Goal: Task Accomplishment & Management: Manage account settings

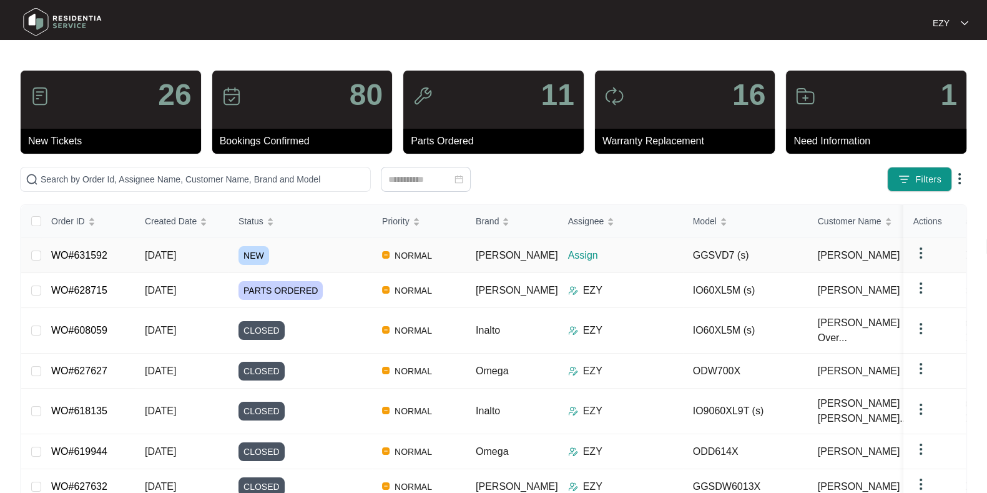
click at [314, 256] on div "NEW" at bounding box center [306, 255] width 134 height 19
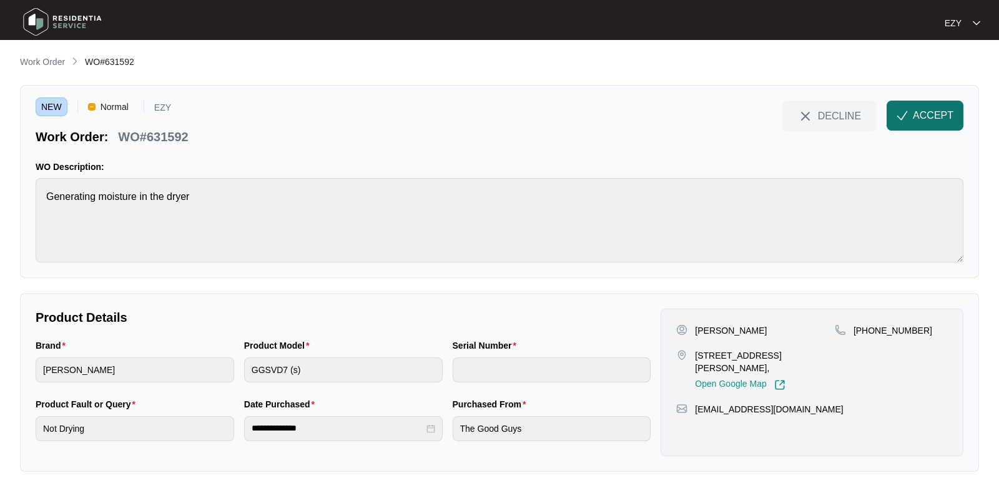
click at [932, 115] on span "ACCEPT" at bounding box center [933, 115] width 41 height 15
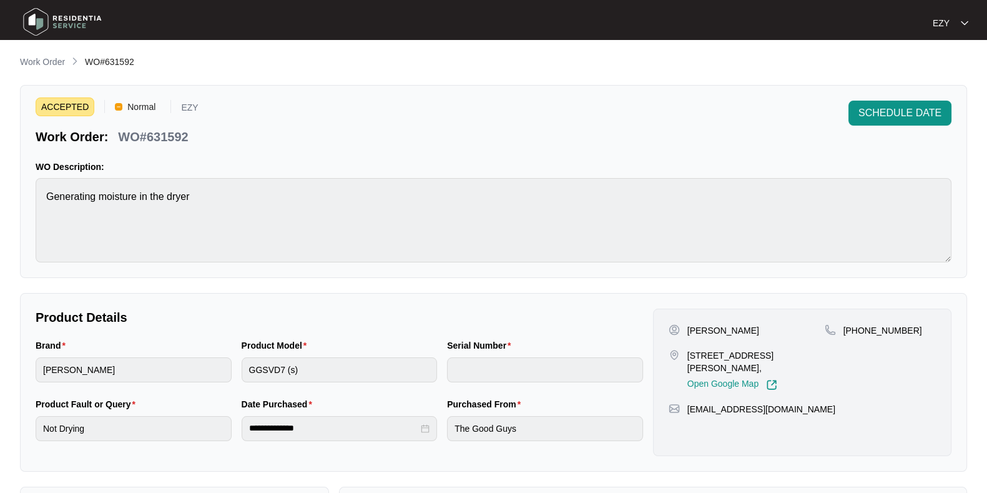
click at [159, 131] on p "WO#631592" at bounding box center [153, 136] width 70 height 17
copy div "WO#631592 SCHEDULE DATE"
click at [698, 333] on p "[PERSON_NAME]" at bounding box center [724, 330] width 72 height 12
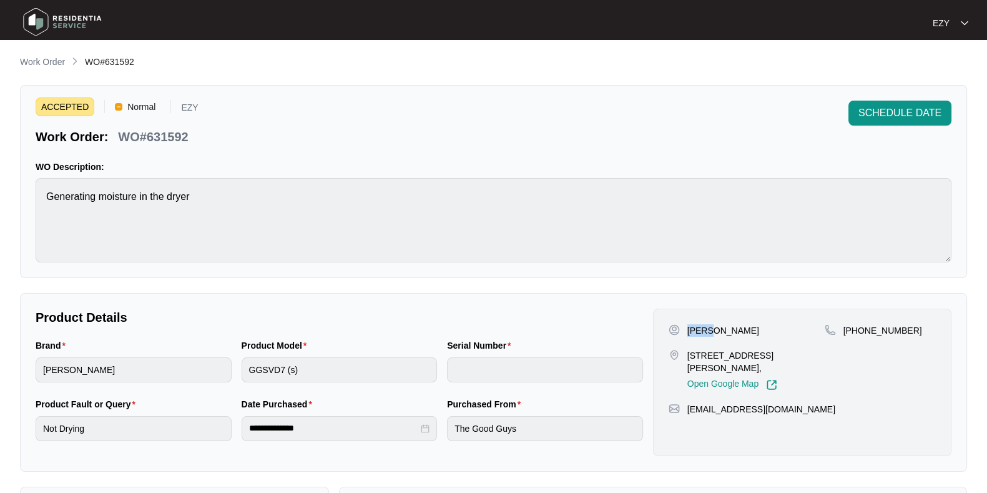
click at [698, 333] on p "[PERSON_NAME]" at bounding box center [724, 330] width 72 height 12
copy p "[PERSON_NAME]"
click at [754, 353] on p "[STREET_ADDRESS][PERSON_NAME]," at bounding box center [756, 361] width 137 height 25
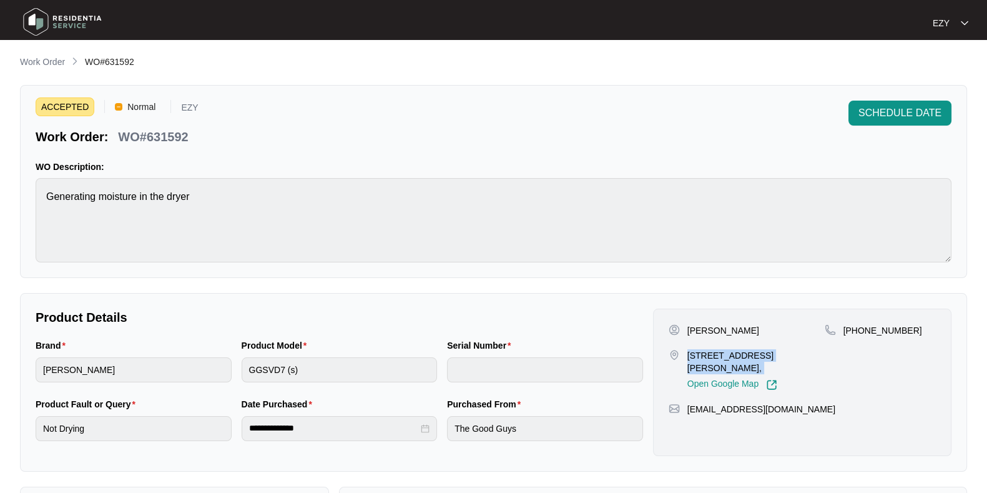
click at [754, 353] on p "[STREET_ADDRESS][PERSON_NAME]," at bounding box center [756, 361] width 137 height 25
copy p "[STREET_ADDRESS][PERSON_NAME],"
drag, startPoint x: 922, startPoint y: 335, endPoint x: 859, endPoint y: 329, distance: 64.0
click at [859, 329] on div "[PHONE_NUMBER]" at bounding box center [880, 330] width 111 height 12
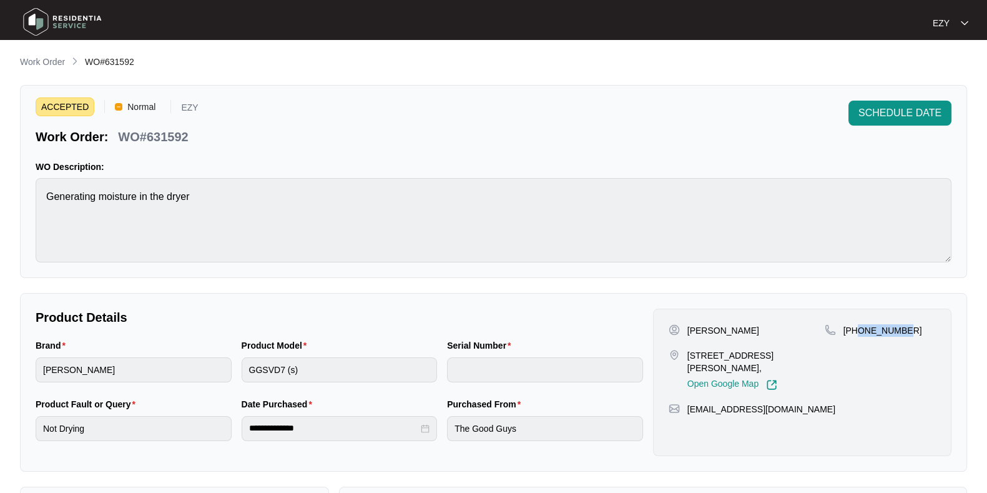
copy p "433365447"
click at [918, 107] on span "SCHEDULE DATE" at bounding box center [900, 113] width 83 height 15
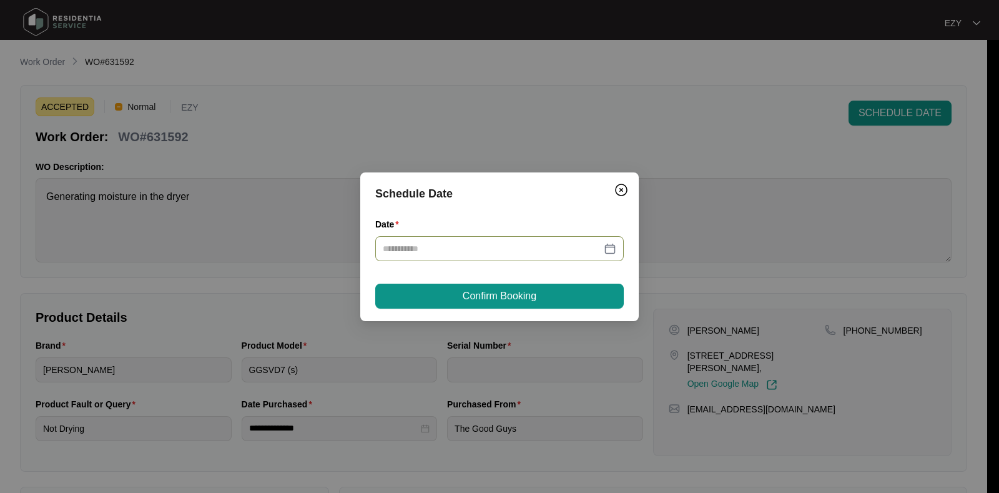
click at [515, 249] on input "Date" at bounding box center [492, 249] width 219 height 14
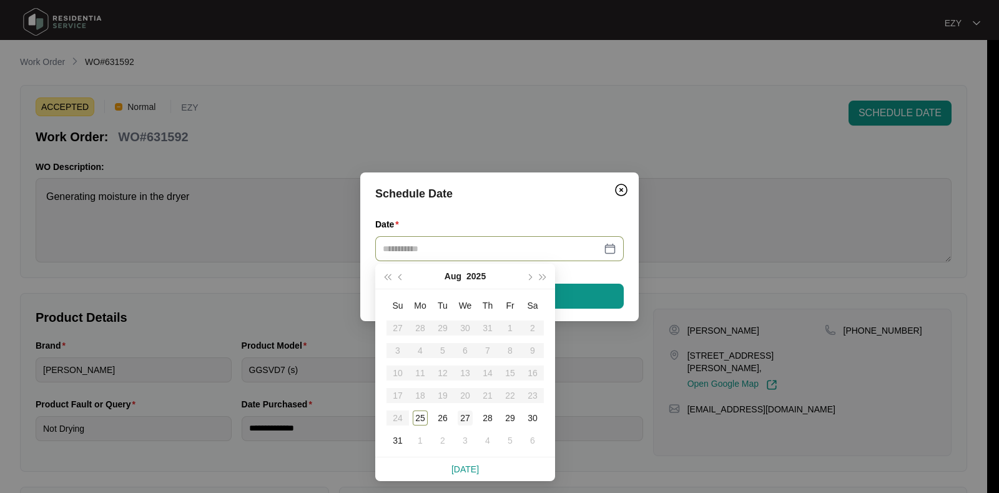
type input "**********"
click at [465, 423] on div "27" at bounding box center [465, 417] width 15 height 15
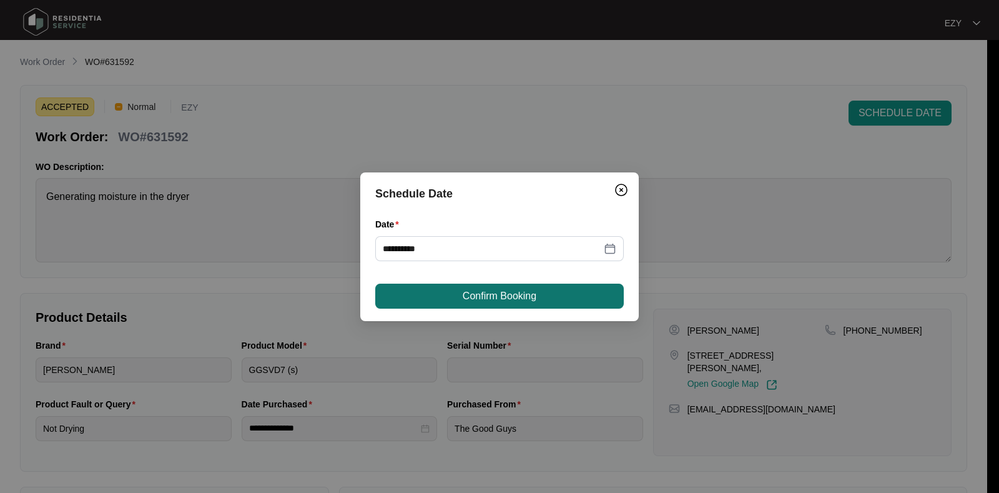
click at [487, 292] on span "Confirm Booking" at bounding box center [500, 296] width 74 height 15
